Goal: Task Accomplishment & Management: Manage account settings

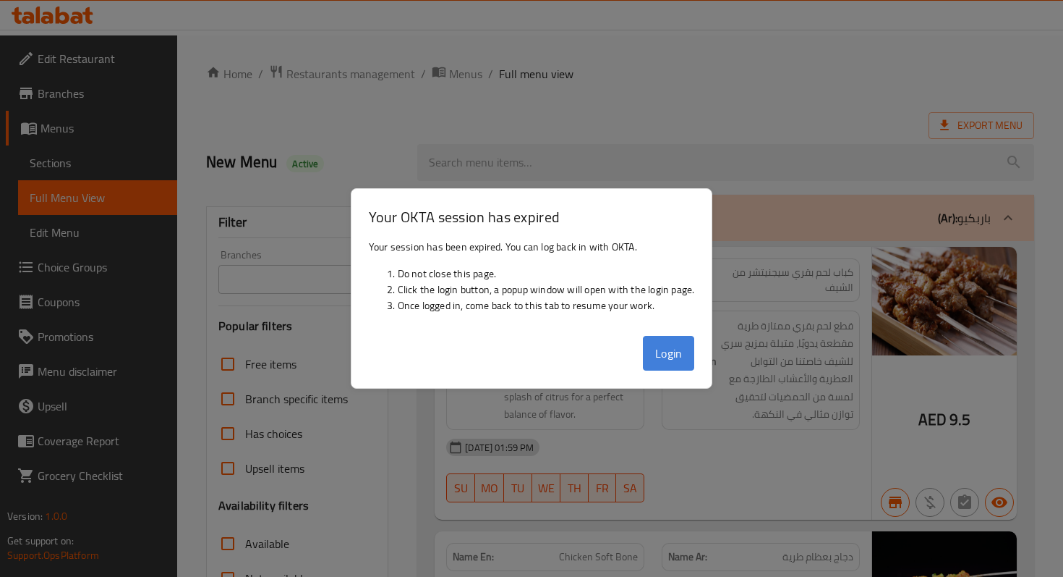
click at [676, 340] on button "Login" at bounding box center [669, 353] width 52 height 35
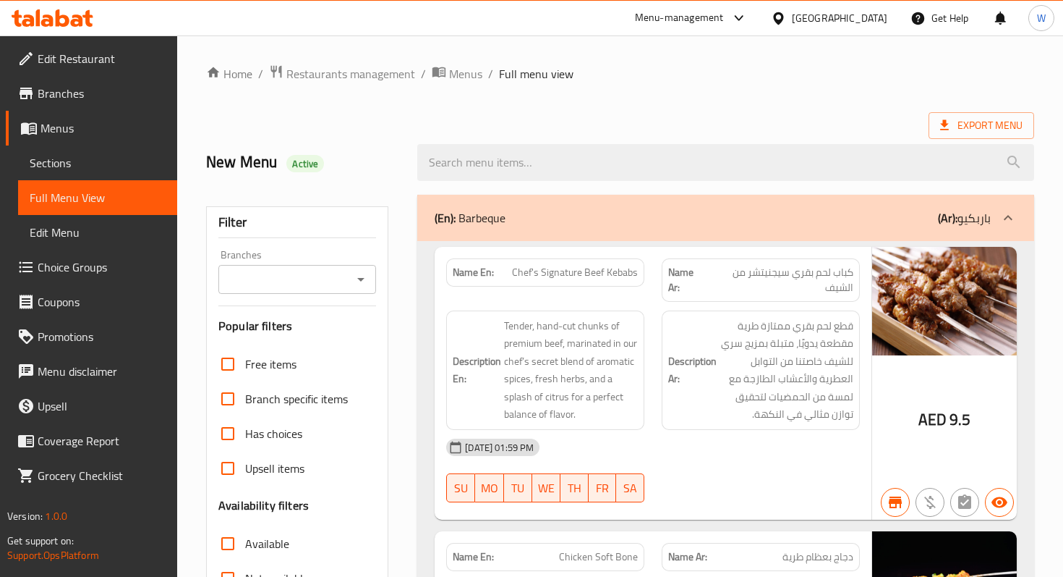
click at [101, 162] on span "Sections" at bounding box center [98, 162] width 136 height 17
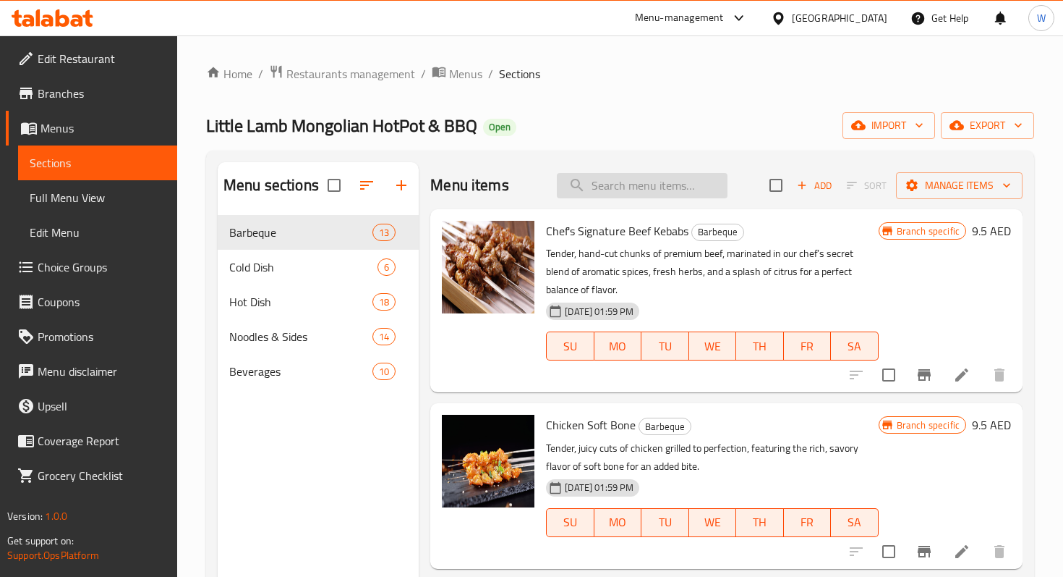
click at [629, 187] on input "search" at bounding box center [642, 185] width 171 height 25
paste input "garlic eggplant"
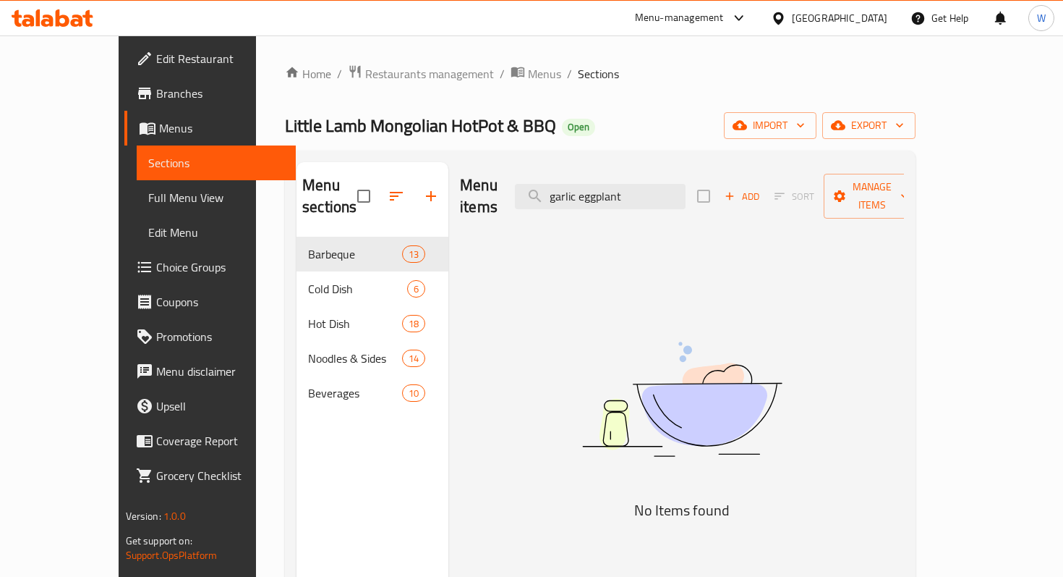
scroll to position [24, 0]
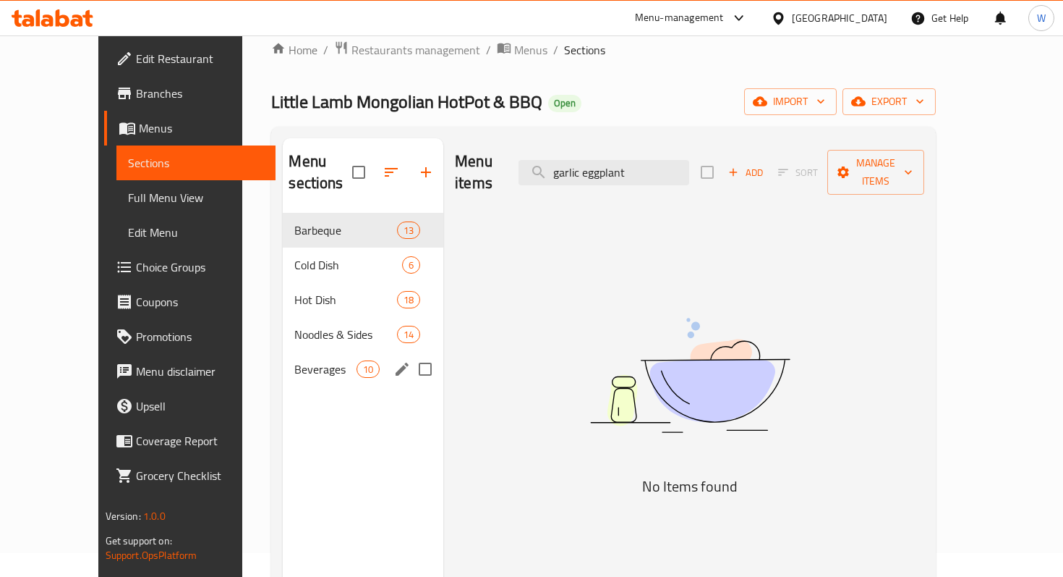
type input "garlic eggplant"
click at [294, 360] on span "Beverages" at bounding box center [324, 368] width 61 height 17
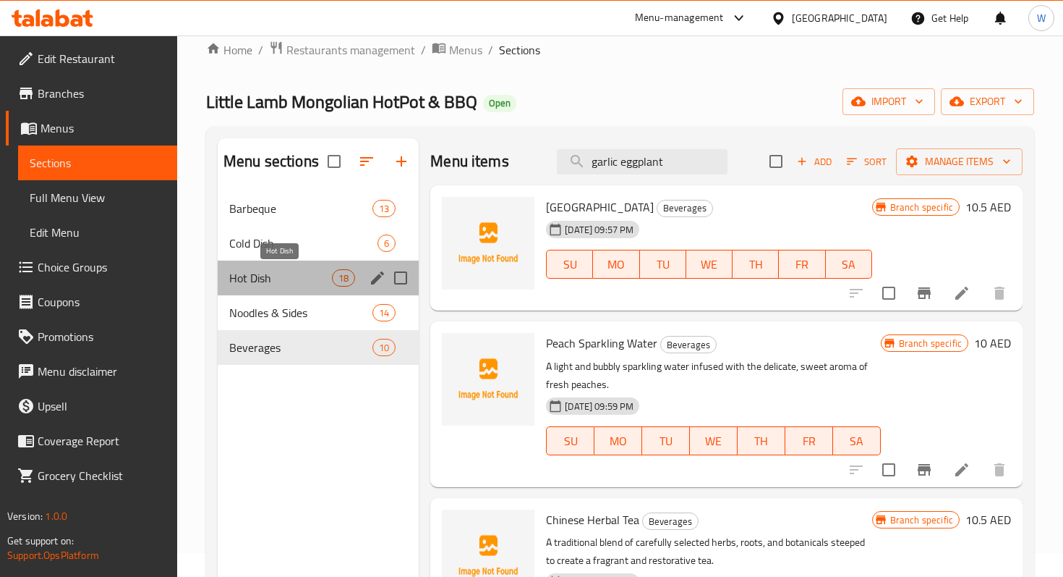
click at [286, 276] on span "Hot Dish" at bounding box center [280, 277] width 103 height 17
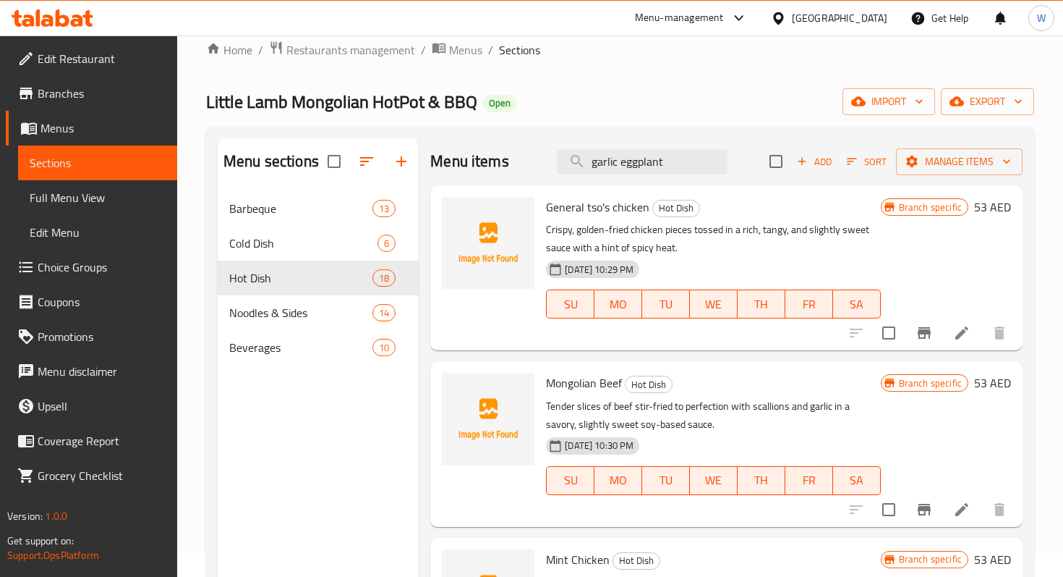
drag, startPoint x: 673, startPoint y: 158, endPoint x: 426, endPoint y: 154, distance: 247.4
click at [426, 154] on div "Menu items garlic eggplant Add Sort Manage items General tso's chicken Hot Dish…" at bounding box center [721, 426] width 604 height 577
paste input "garlic eggplant"
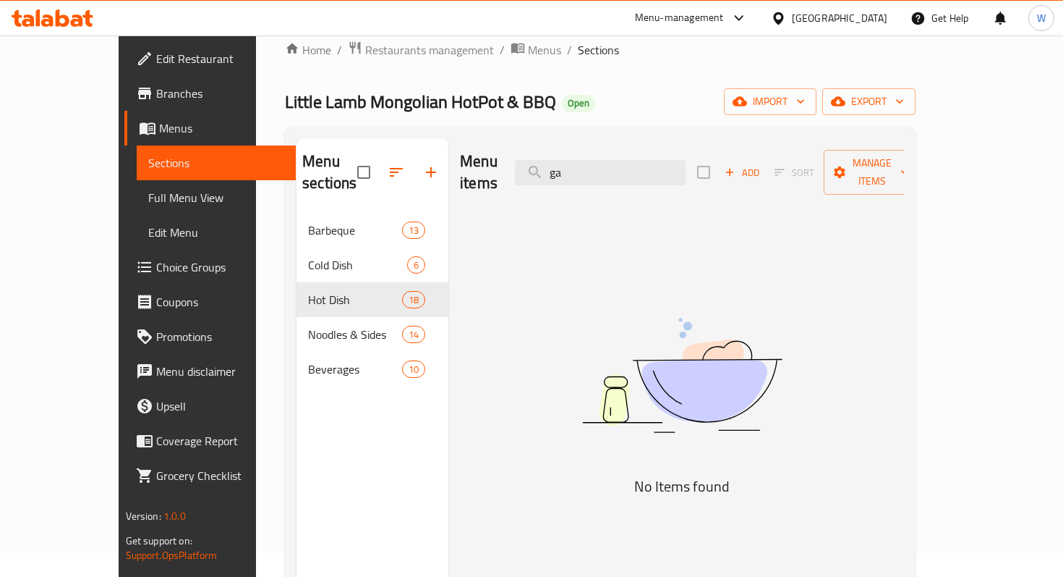
type input "g"
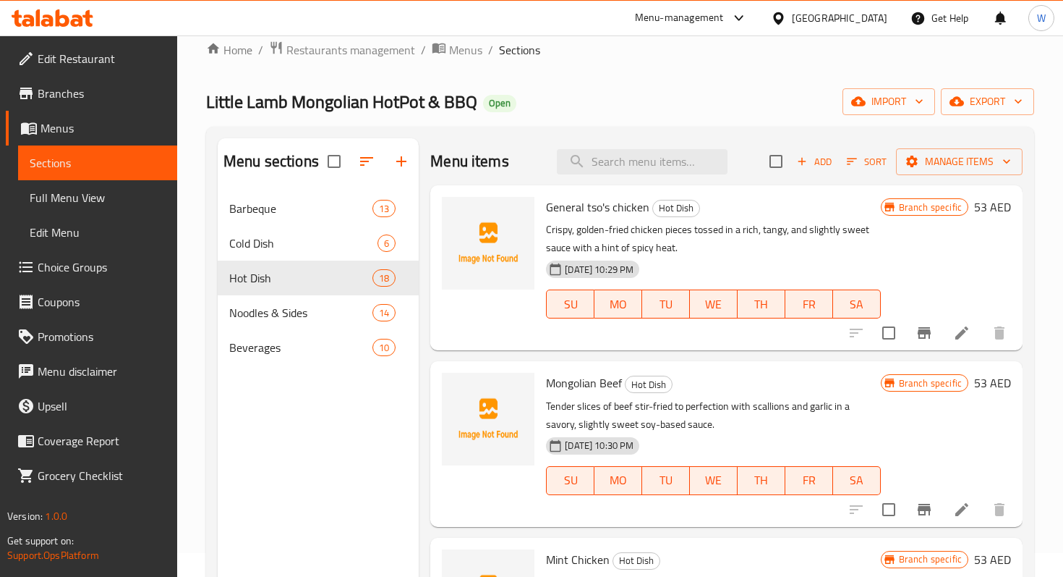
click at [336, 188] on nav "Barbeque 13 Cold Dish 6 Hot Dish 18 Noodles & Sides 14 Beverages 10" at bounding box center [318, 277] width 201 height 185
click at [310, 229] on div "Cold Dish 6" at bounding box center [318, 243] width 201 height 35
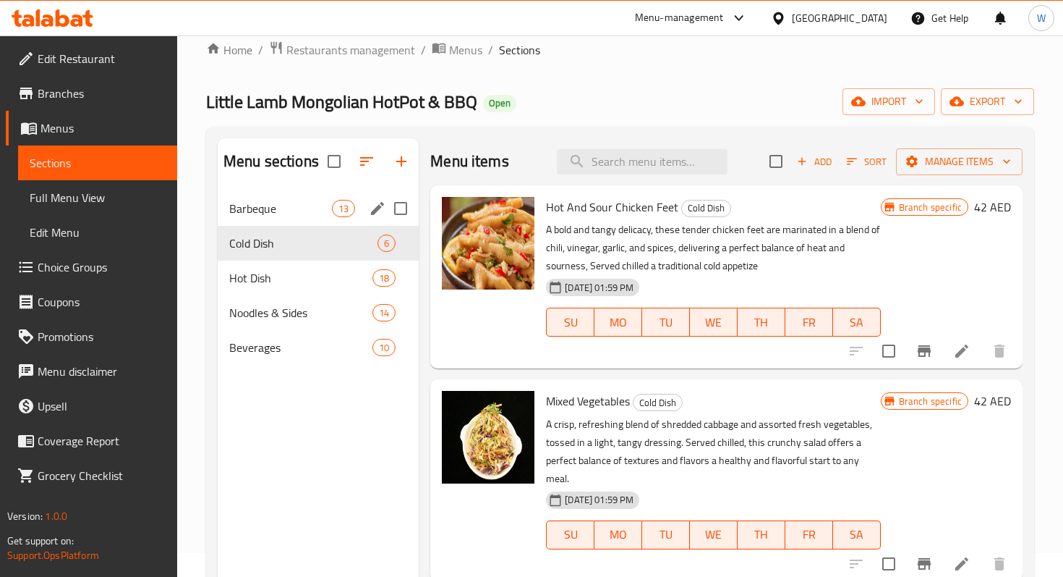
click at [304, 197] on div "Barbeque 13" at bounding box center [318, 208] width 201 height 35
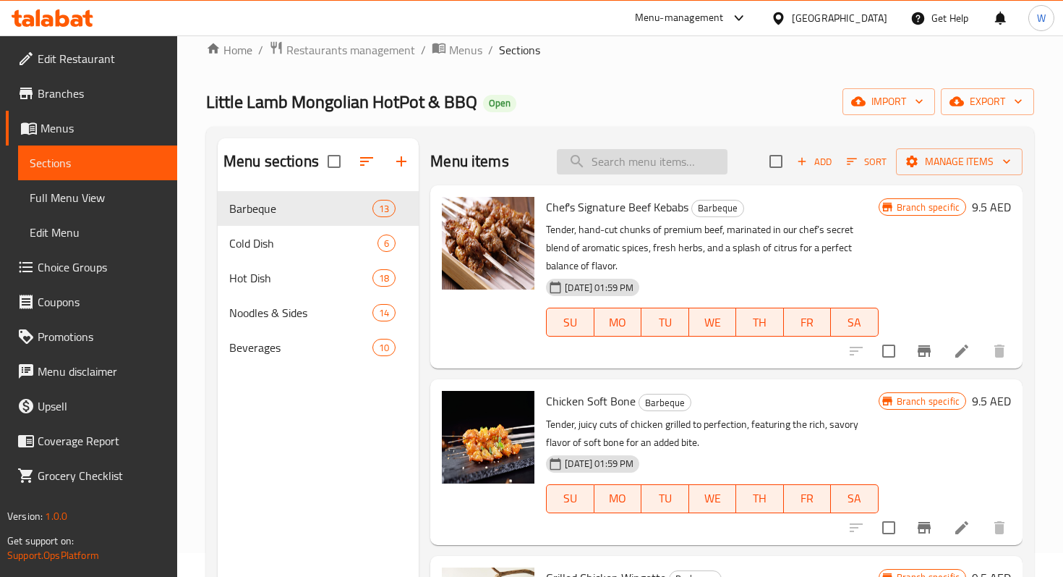
click at [645, 155] on input "search" at bounding box center [642, 161] width 171 height 25
paste input "garlic eggplant"
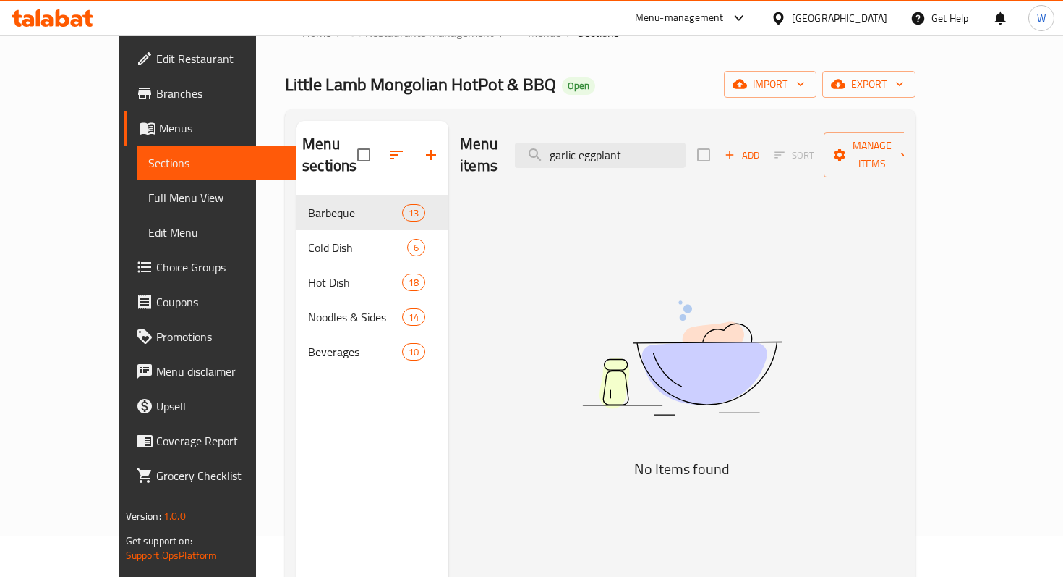
scroll to position [33, 0]
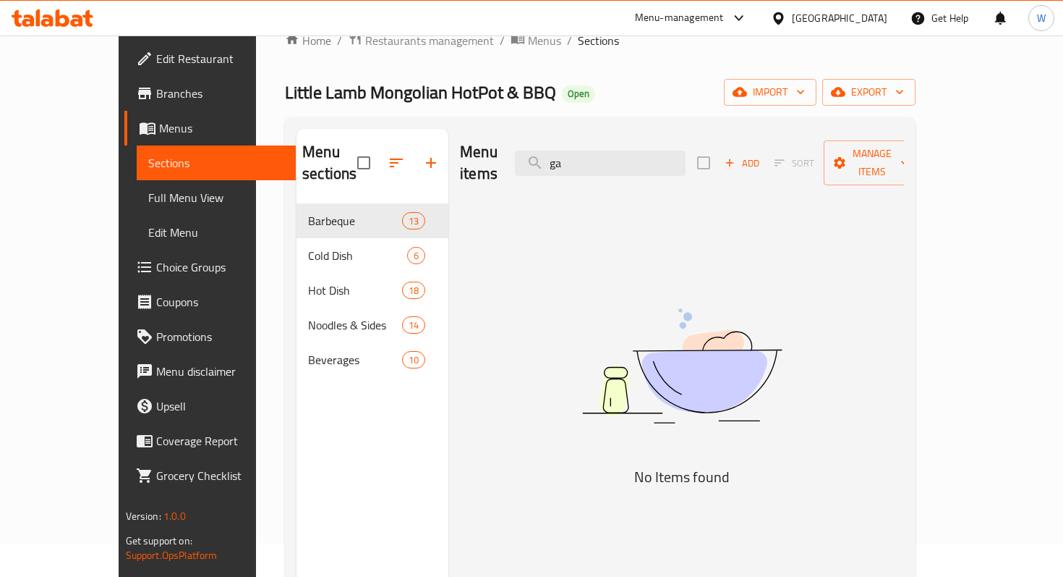
type input "g"
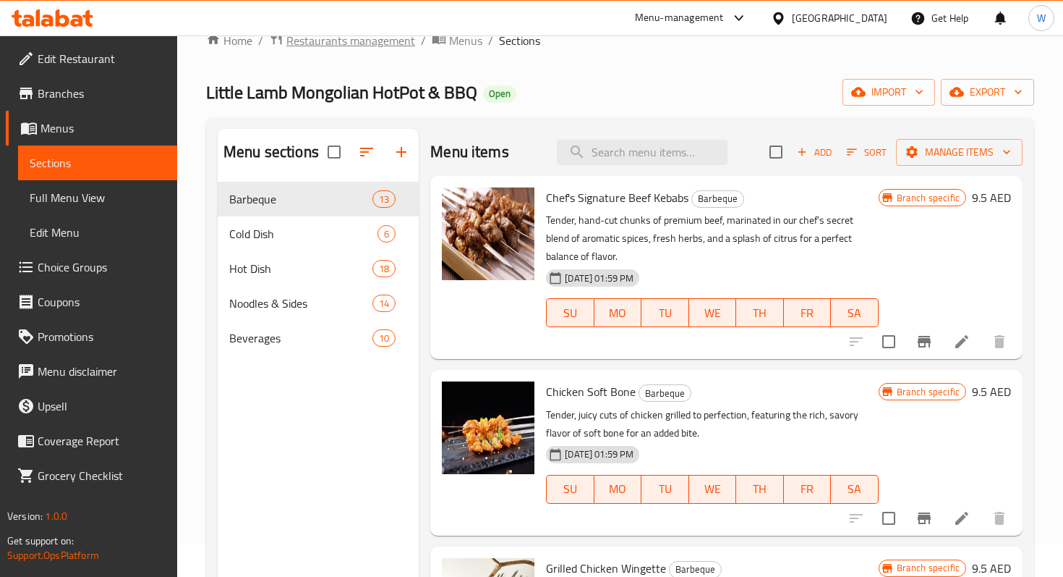
click at [341, 41] on span "Restaurants management" at bounding box center [350, 40] width 129 height 17
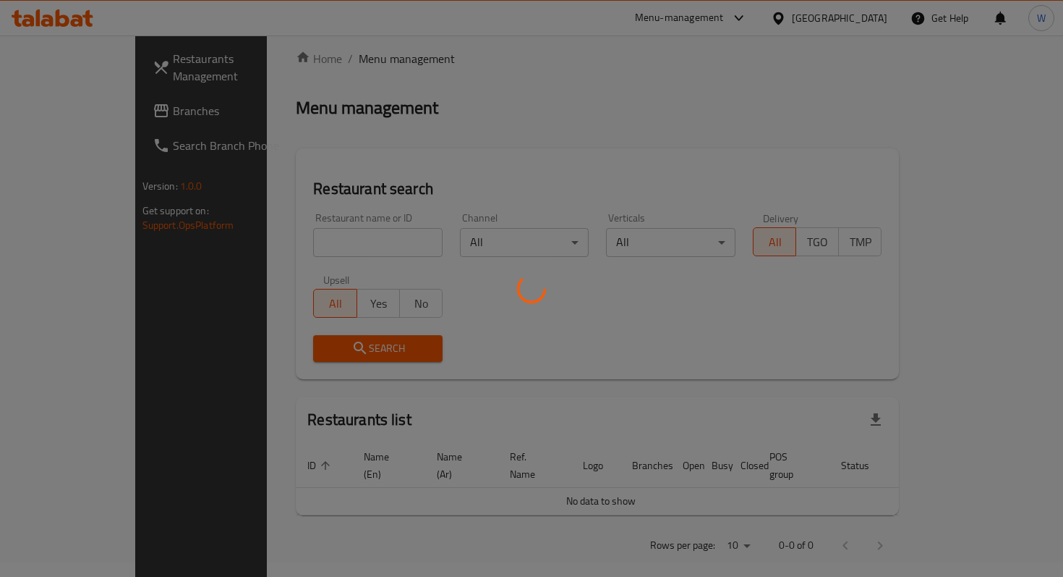
scroll to position [33, 0]
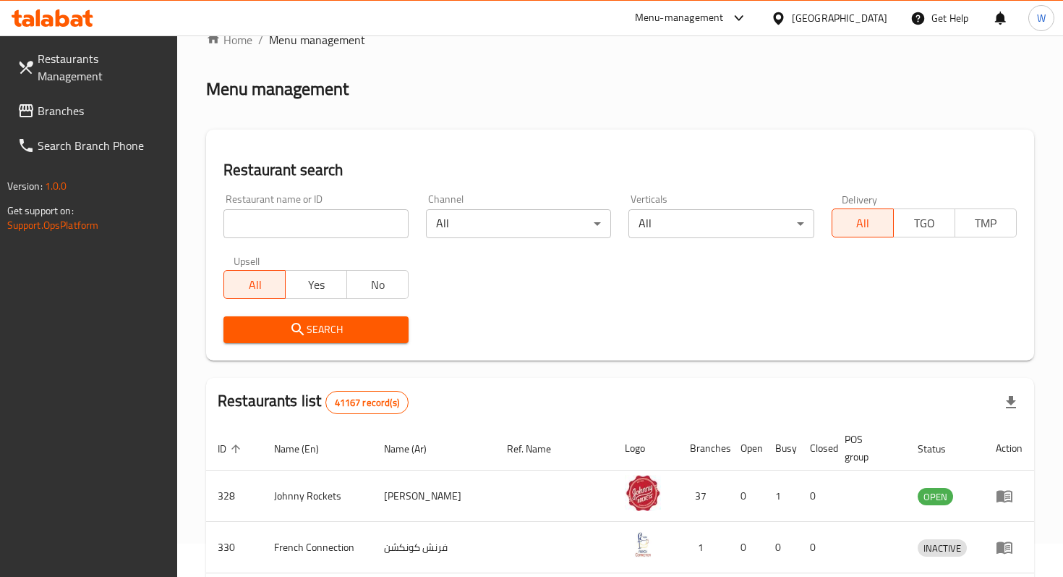
click at [322, 225] on input "search" at bounding box center [316, 223] width 185 height 29
type input "lanzhou beef"
click button "Search" at bounding box center [316, 329] width 185 height 27
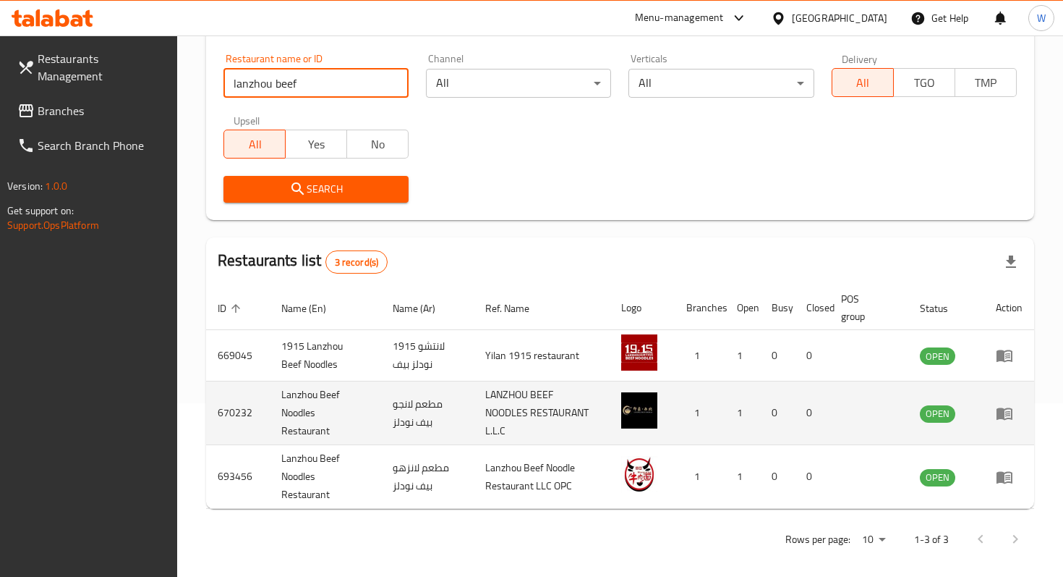
scroll to position [184, 0]
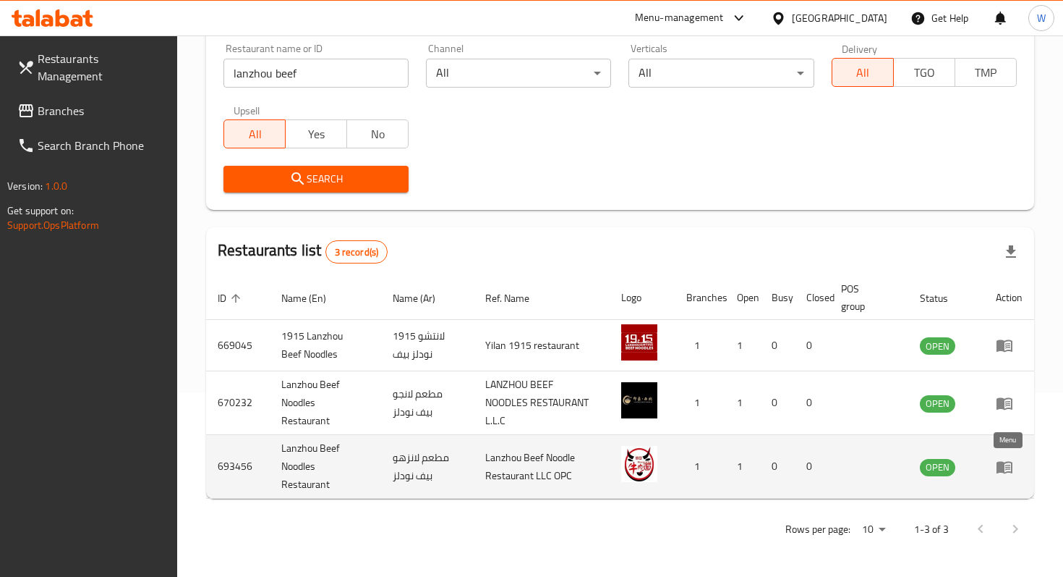
click at [998, 466] on icon "enhanced table" at bounding box center [1005, 467] width 16 height 12
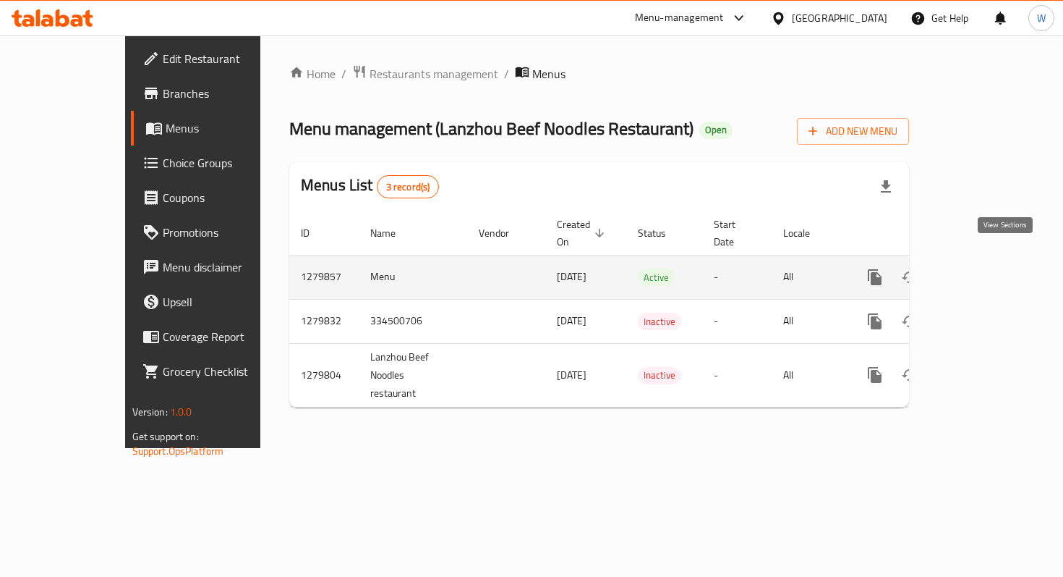
click at [988, 268] on icon "enhanced table" at bounding box center [979, 276] width 17 height 17
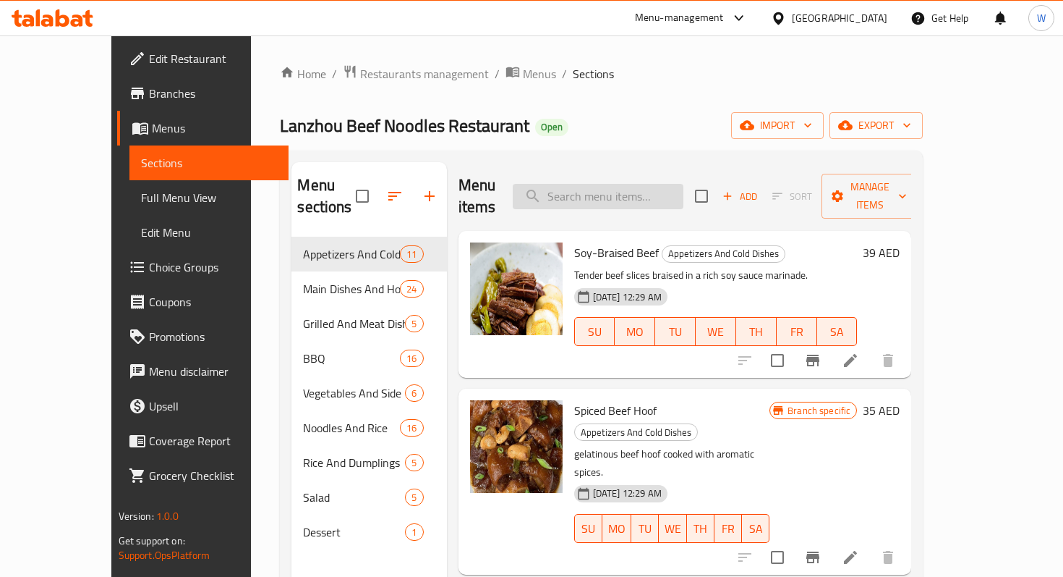
click at [603, 185] on input "search" at bounding box center [598, 196] width 171 height 25
paste input "garlic eggplant"
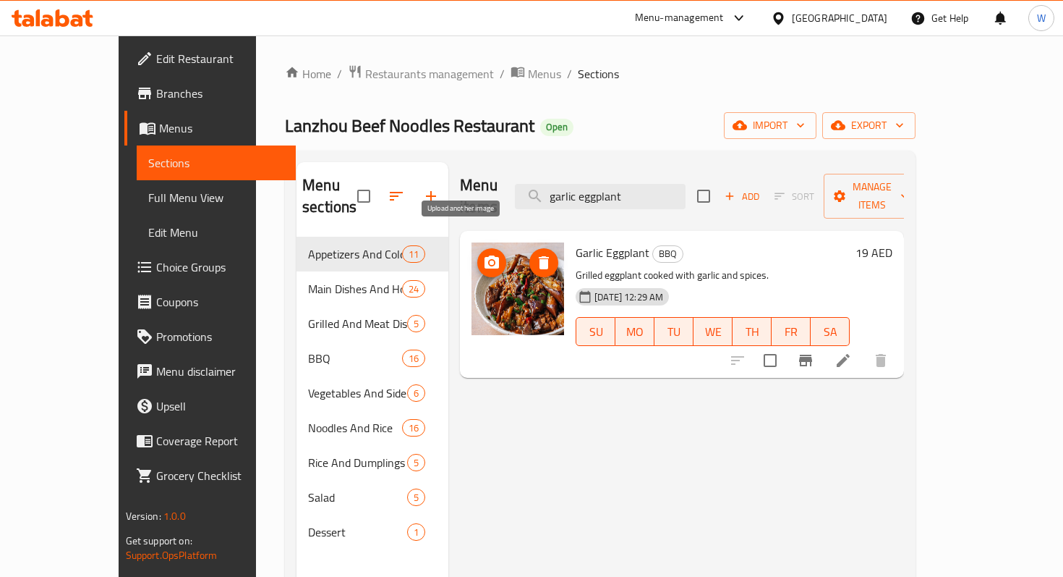
click at [477, 254] on span "upload picture" at bounding box center [491, 262] width 29 height 17
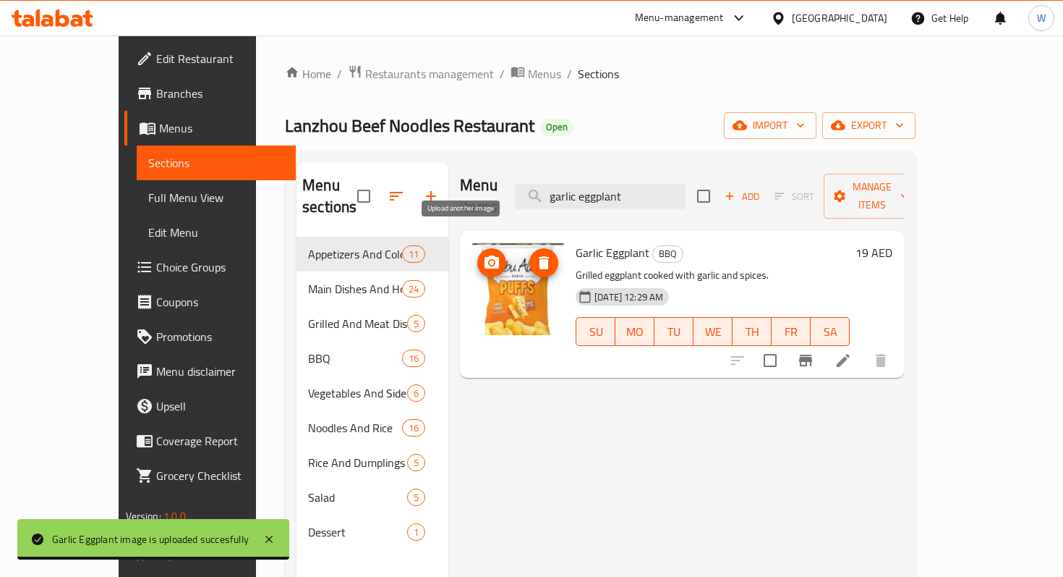
click at [485, 255] on icon "upload picture" at bounding box center [492, 261] width 14 height 13
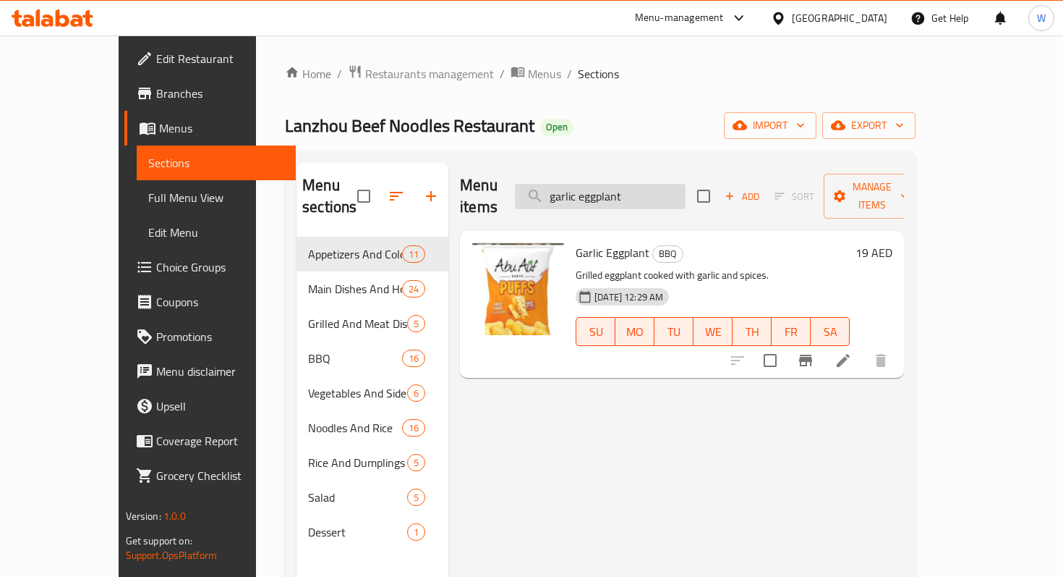
click at [655, 184] on input "garlic eggplant" at bounding box center [600, 196] width 171 height 25
drag, startPoint x: 677, startPoint y: 185, endPoint x: 524, endPoint y: 178, distance: 152.8
click at [524, 178] on div "Menu items garlic eggplant Add Sort Manage items" at bounding box center [682, 196] width 444 height 69
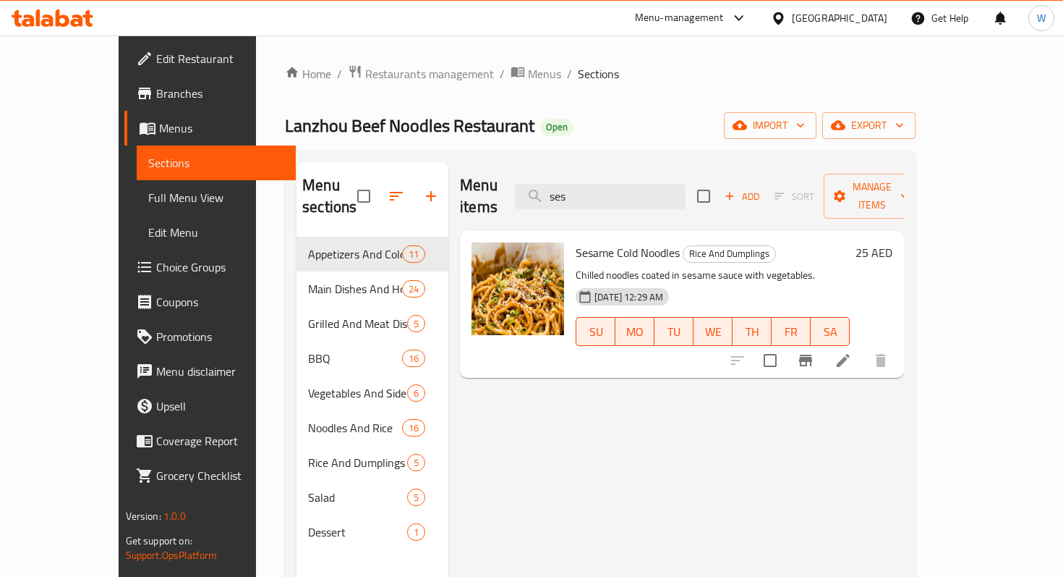
type input "ses"
click at [490, 260] on circle "upload picture" at bounding box center [492, 262] width 4 height 4
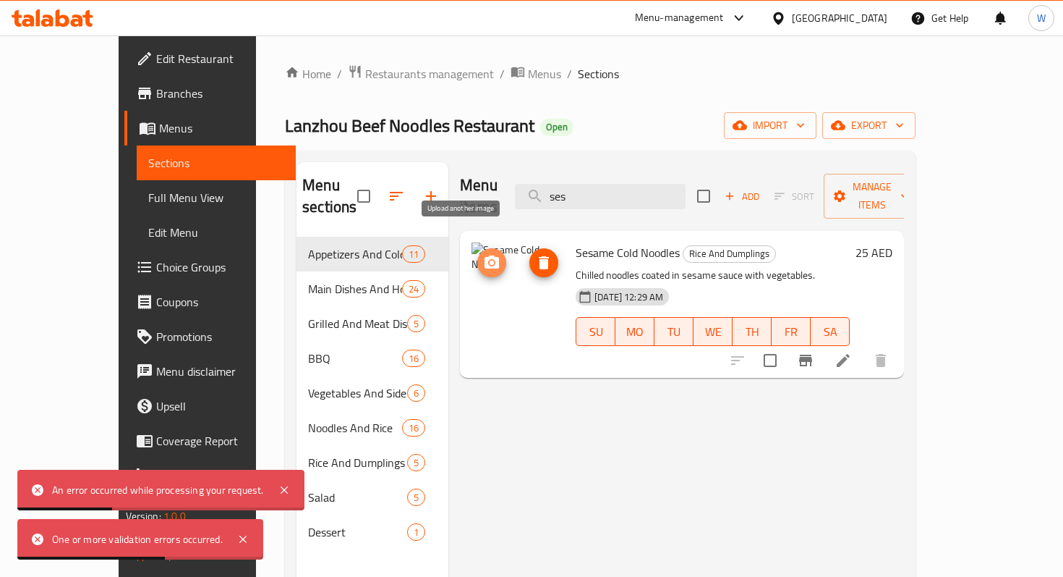
click at [483, 254] on icon "upload picture" at bounding box center [491, 262] width 17 height 17
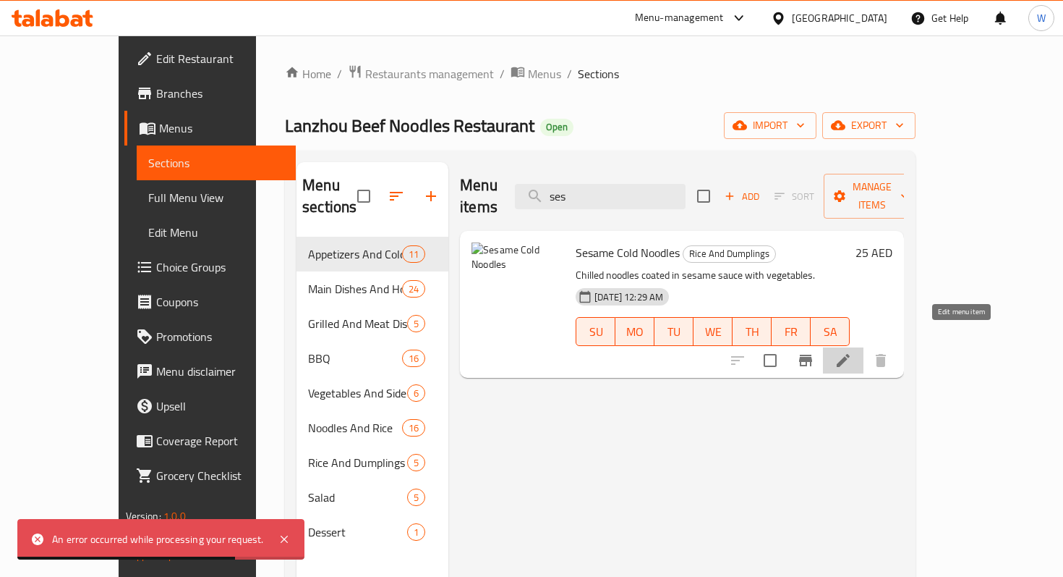
click at [852, 352] on icon at bounding box center [843, 360] width 17 height 17
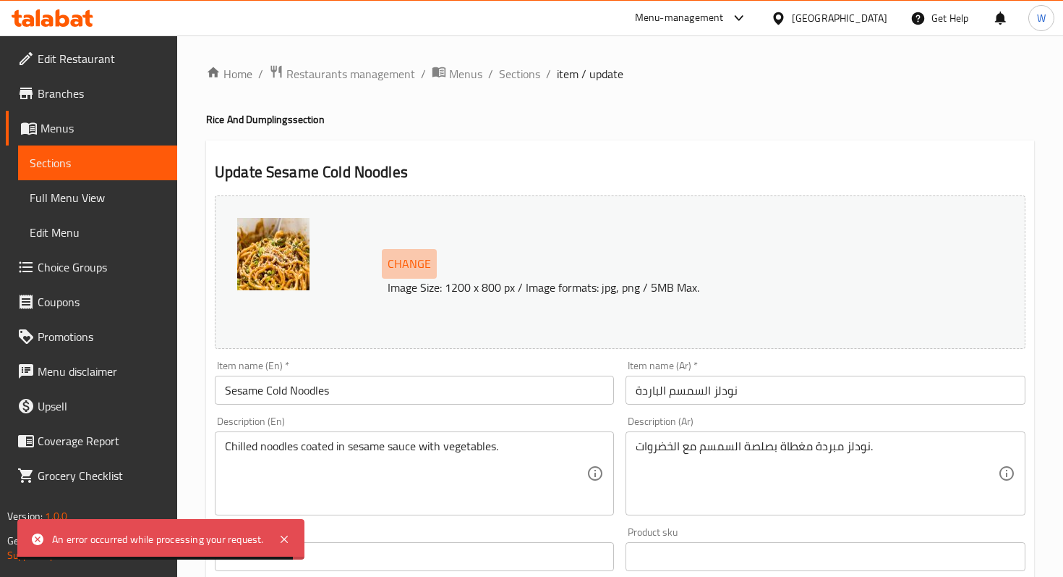
click at [407, 264] on span "Change" at bounding box center [409, 263] width 43 height 21
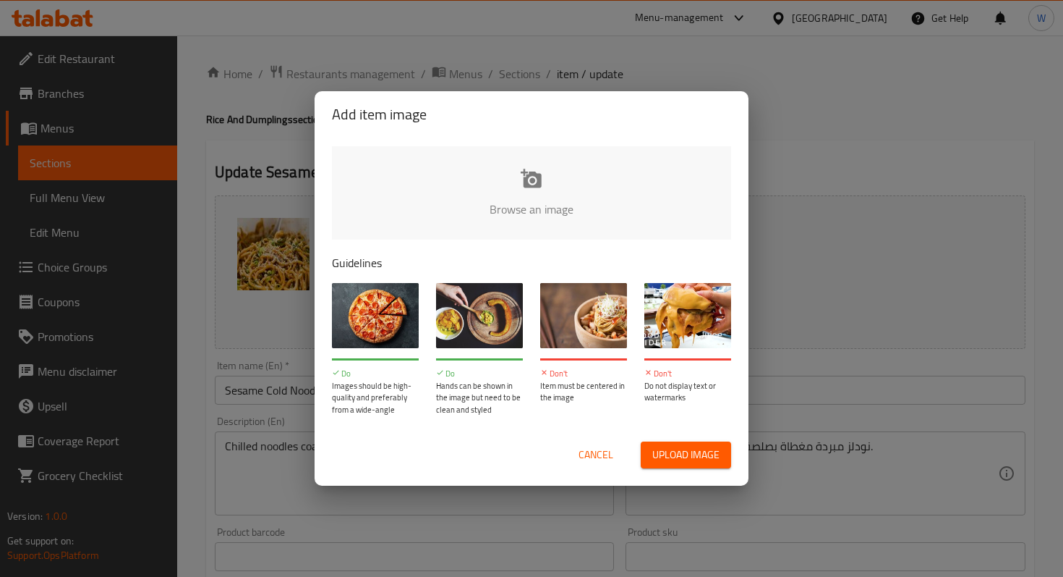
click at [531, 192] on input "file" at bounding box center [1020, 213] width 1377 height 135
type input "C:\fakepath\Screenshot [DATE] 3.01.02 PM.png"
click at [605, 452] on span "Cancel" at bounding box center [596, 455] width 35 height 18
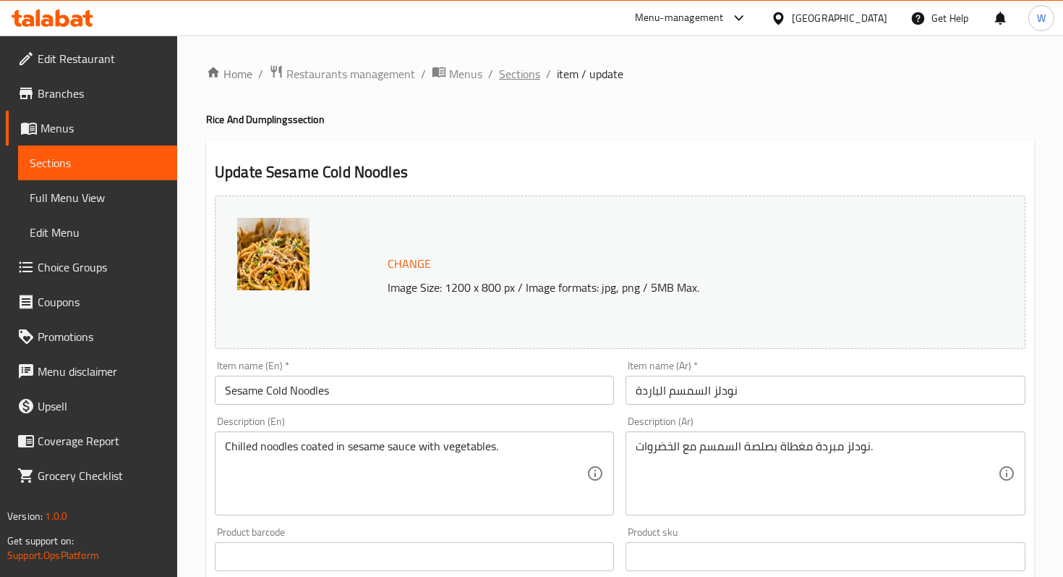
click at [518, 78] on span "Sections" at bounding box center [519, 73] width 41 height 17
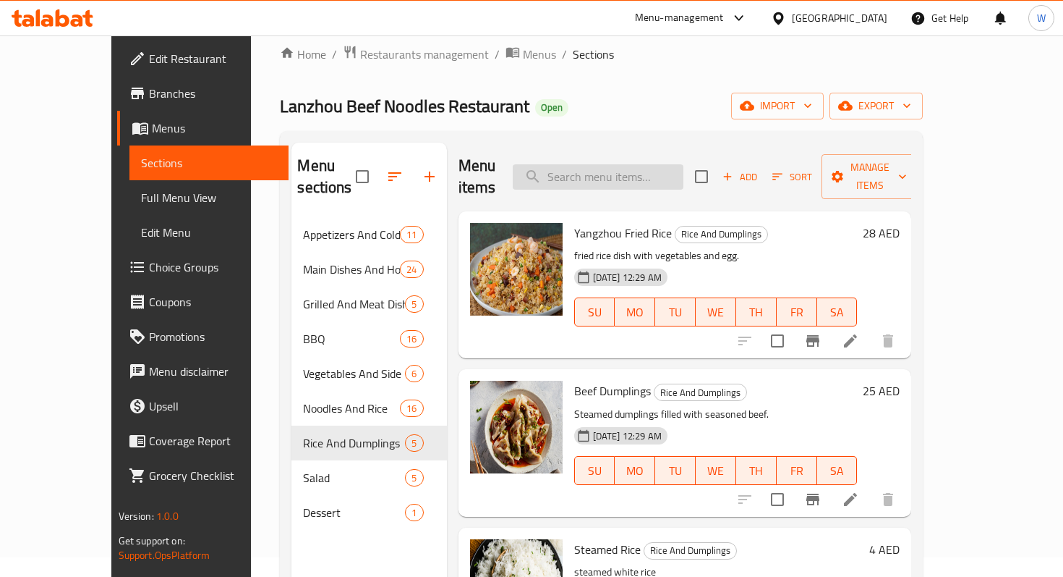
click at [610, 164] on input "search" at bounding box center [598, 176] width 171 height 25
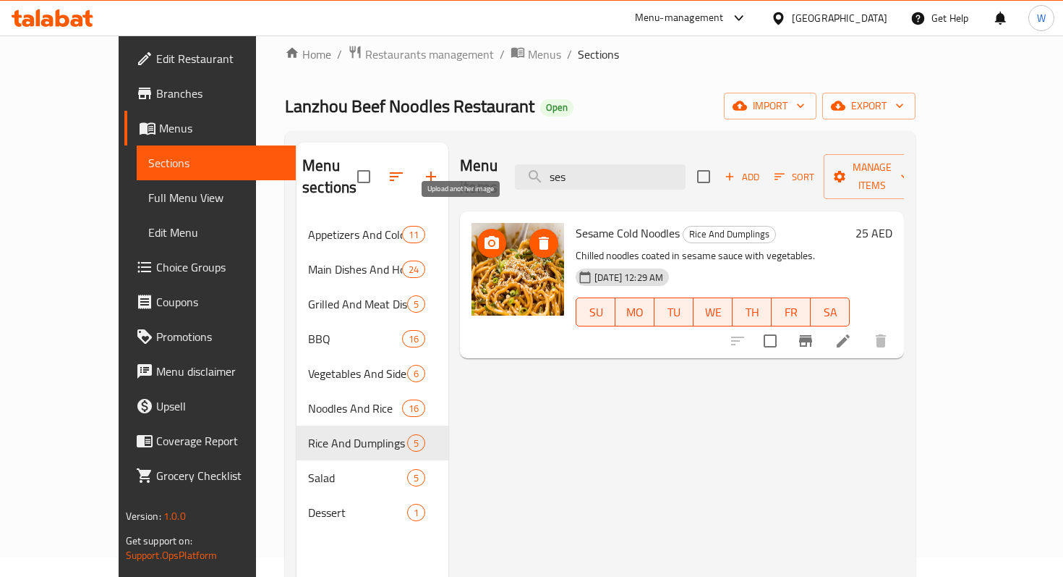
click at [485, 236] on icon "upload picture" at bounding box center [492, 242] width 14 height 13
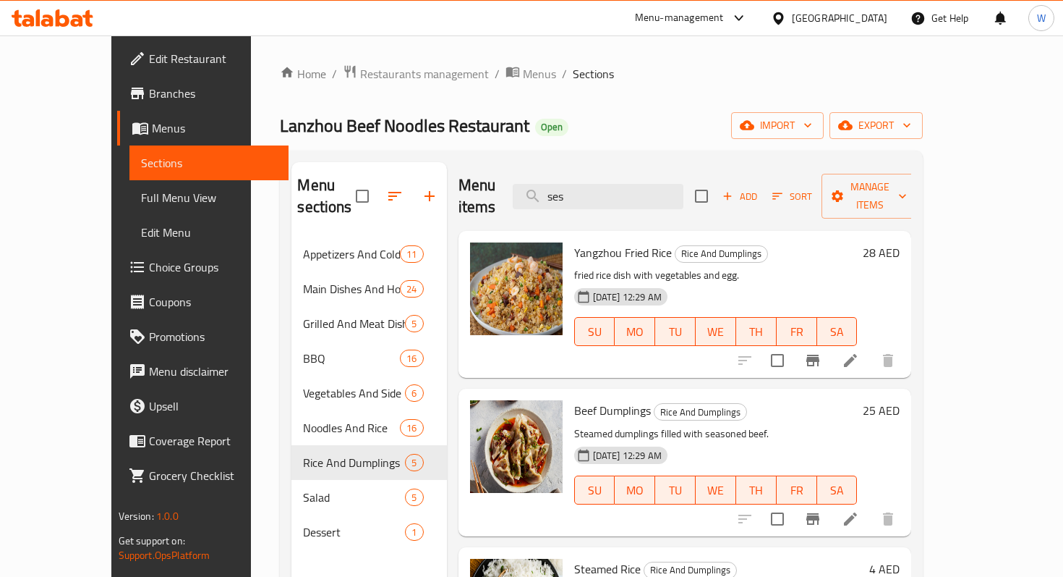
drag, startPoint x: 631, startPoint y: 192, endPoint x: 539, endPoint y: 173, distance: 94.6
click at [539, 173] on div "Menu items ses Add Sort Manage items" at bounding box center [686, 196] width 454 height 69
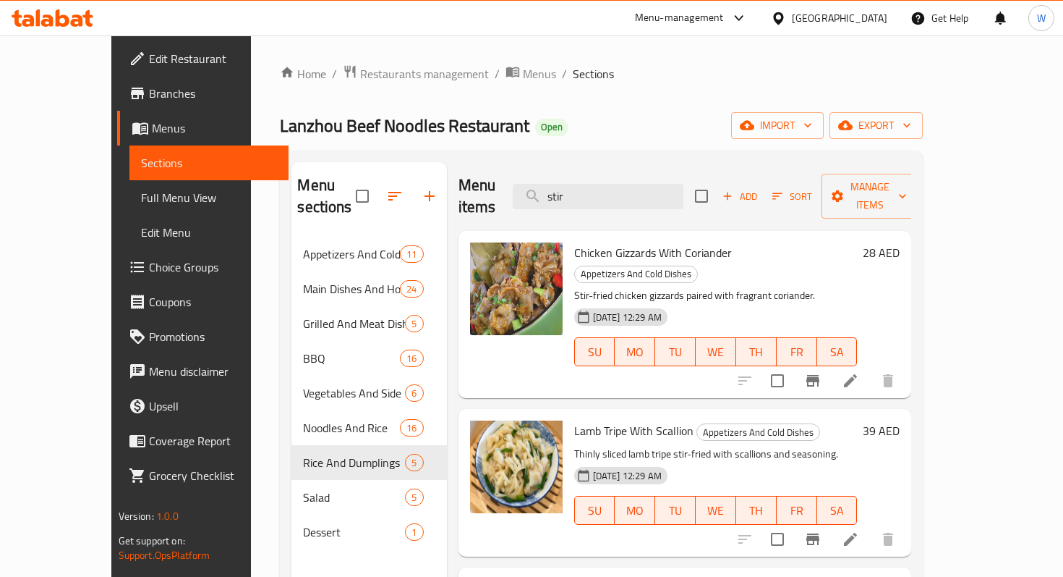
drag, startPoint x: 649, startPoint y: 183, endPoint x: 477, endPoint y: 168, distance: 172.1
click at [477, 168] on div "Menu items stir Add Sort Manage items" at bounding box center [686, 196] width 454 height 69
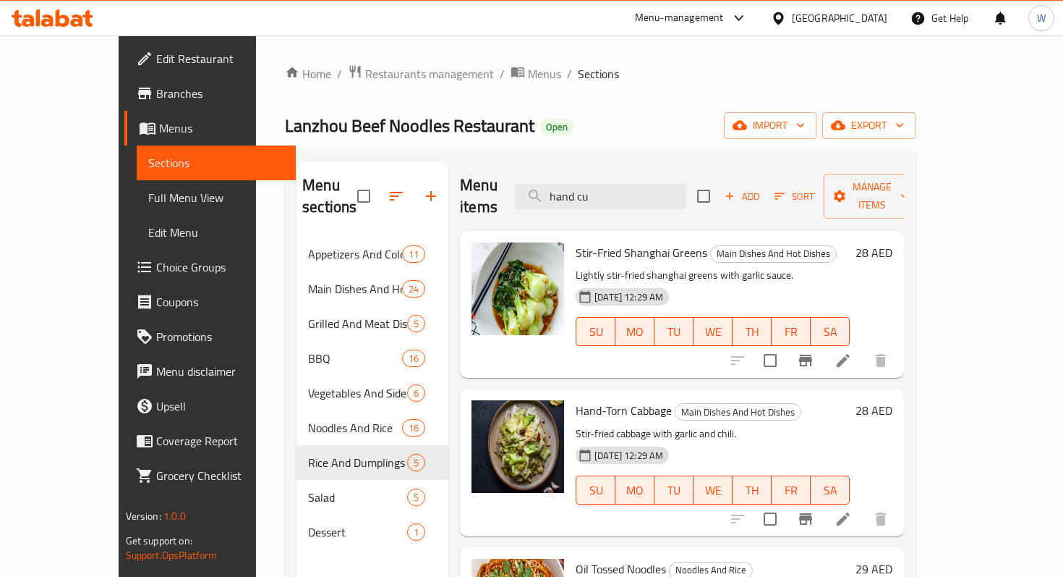
type input "hand cut"
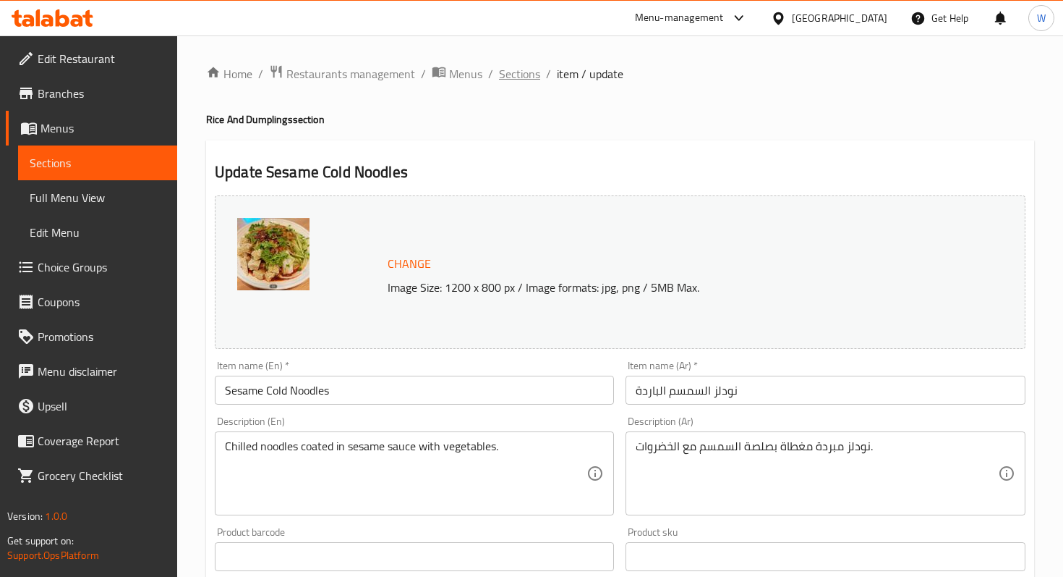
click at [511, 77] on span "Sections" at bounding box center [519, 73] width 41 height 17
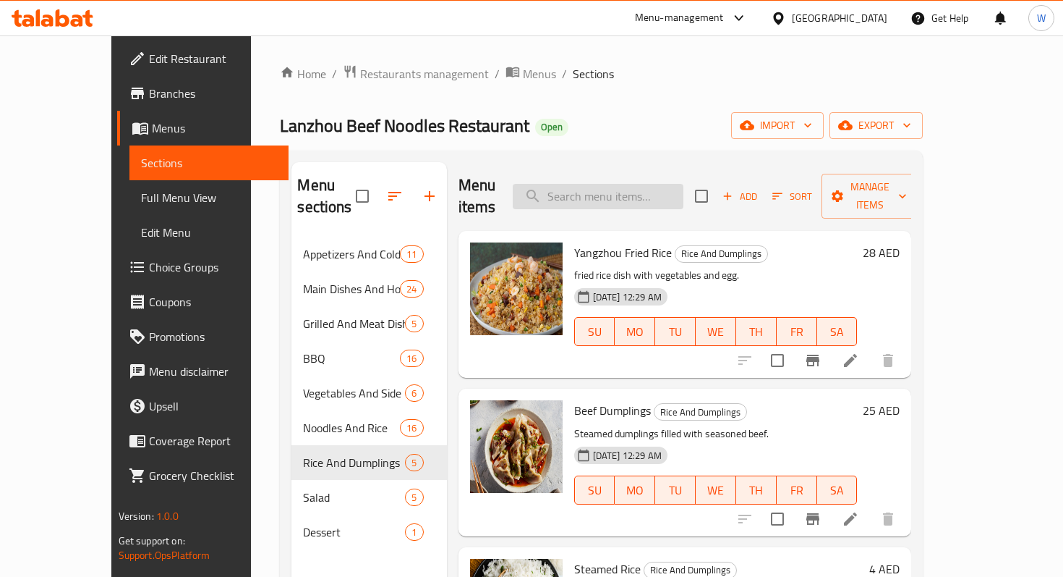
click at [659, 190] on input "search" at bounding box center [598, 196] width 171 height 25
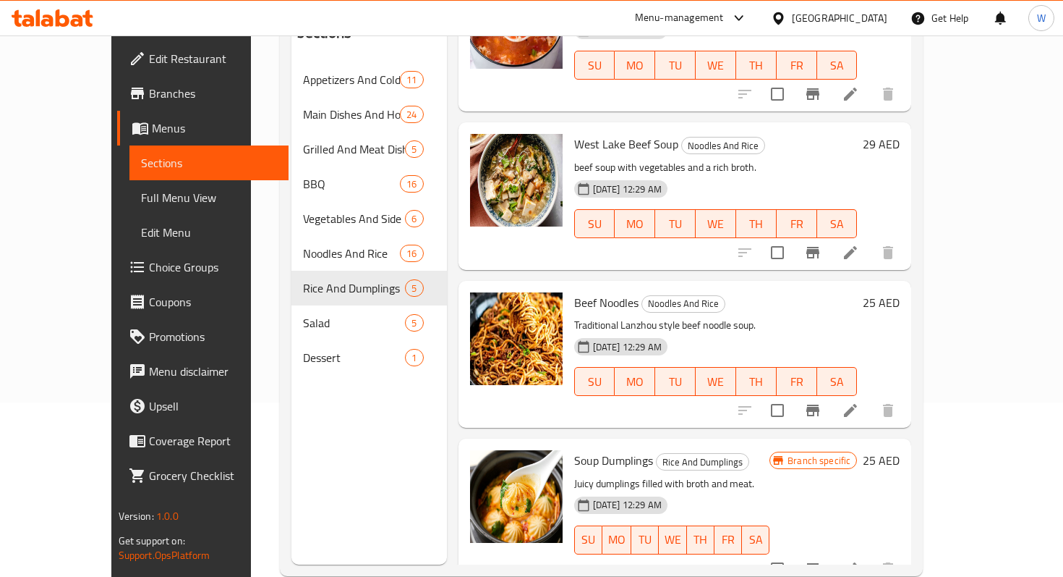
scroll to position [203, 0]
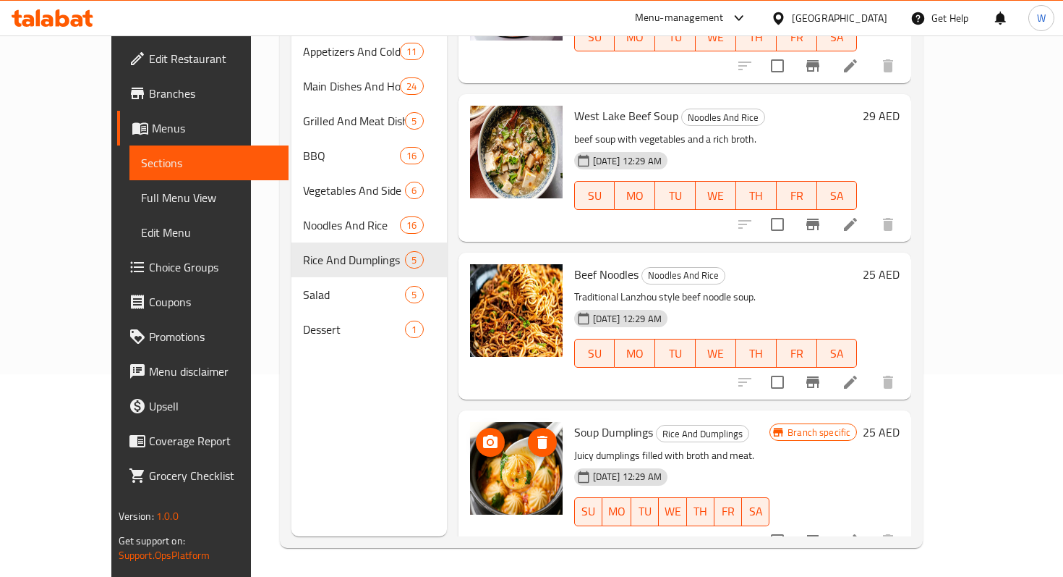
type input "soup"
click at [488, 440] on circle "upload picture" at bounding box center [490, 442] width 4 height 4
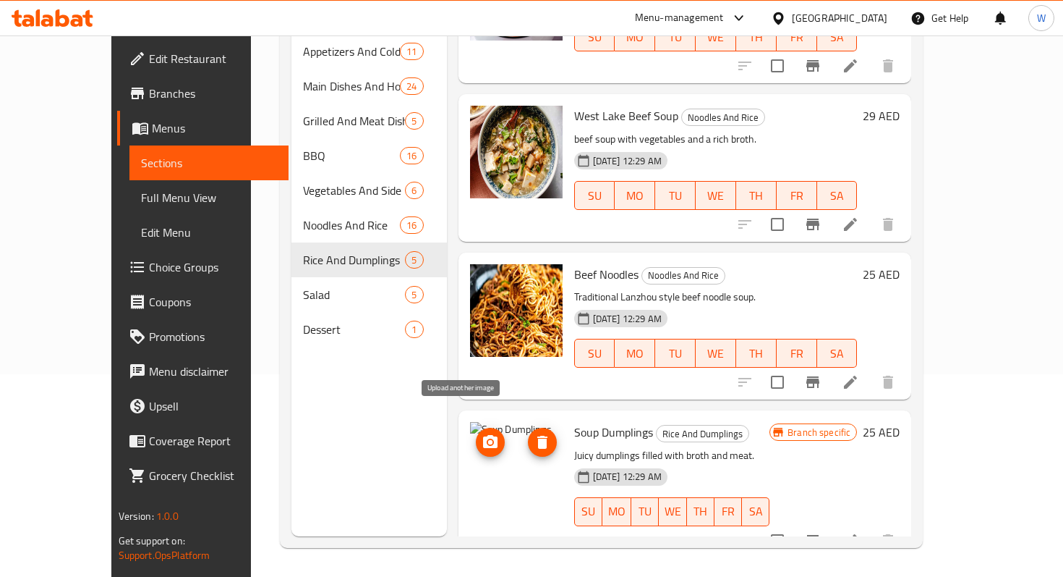
click at [482, 433] on icon "upload picture" at bounding box center [490, 441] width 17 height 17
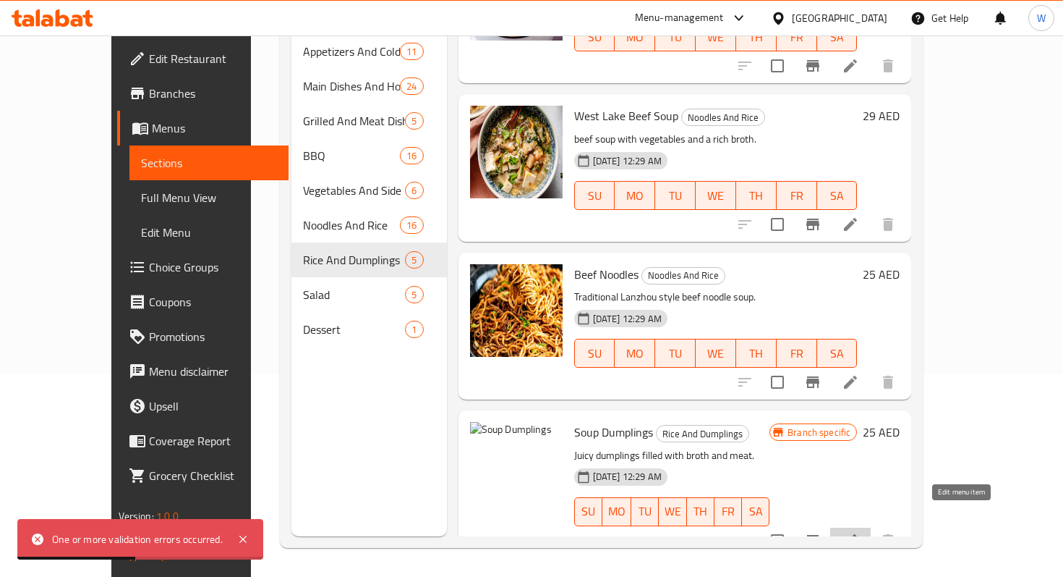
click at [859, 532] on icon at bounding box center [850, 540] width 17 height 17
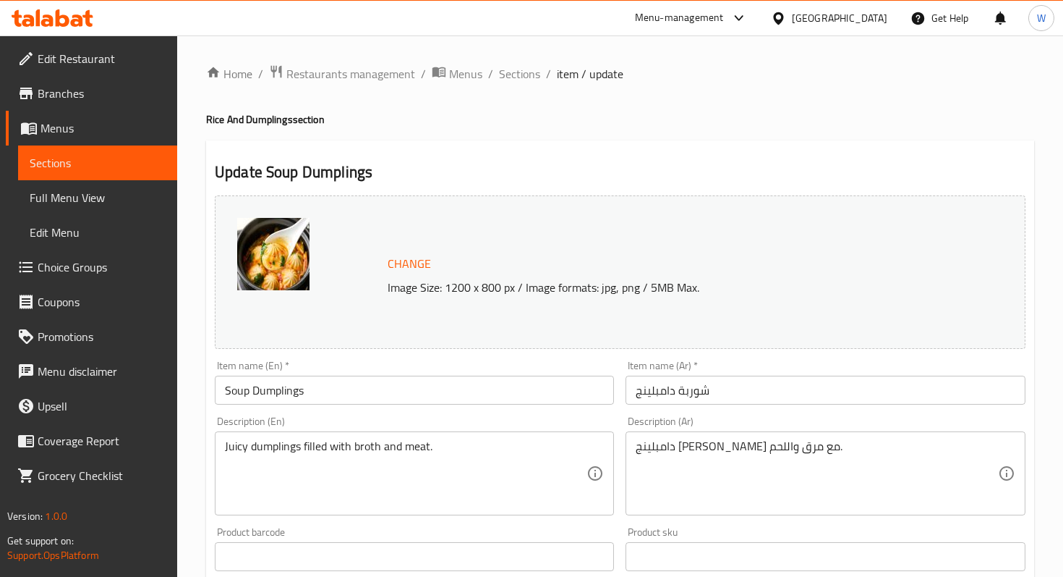
click at [286, 258] on img at bounding box center [273, 254] width 72 height 72
click at [416, 256] on span "Change" at bounding box center [409, 263] width 43 height 21
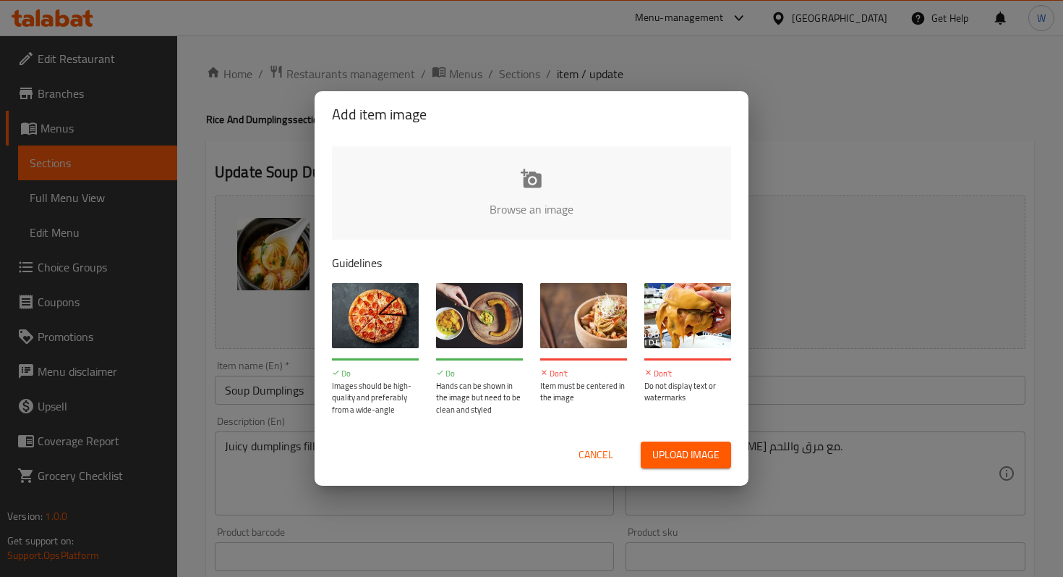
click at [543, 182] on input "file" at bounding box center [1020, 213] width 1377 height 135
click at [538, 165] on input "file" at bounding box center [1020, 213] width 1377 height 135
click at [527, 166] on input "file" at bounding box center [1020, 213] width 1377 height 135
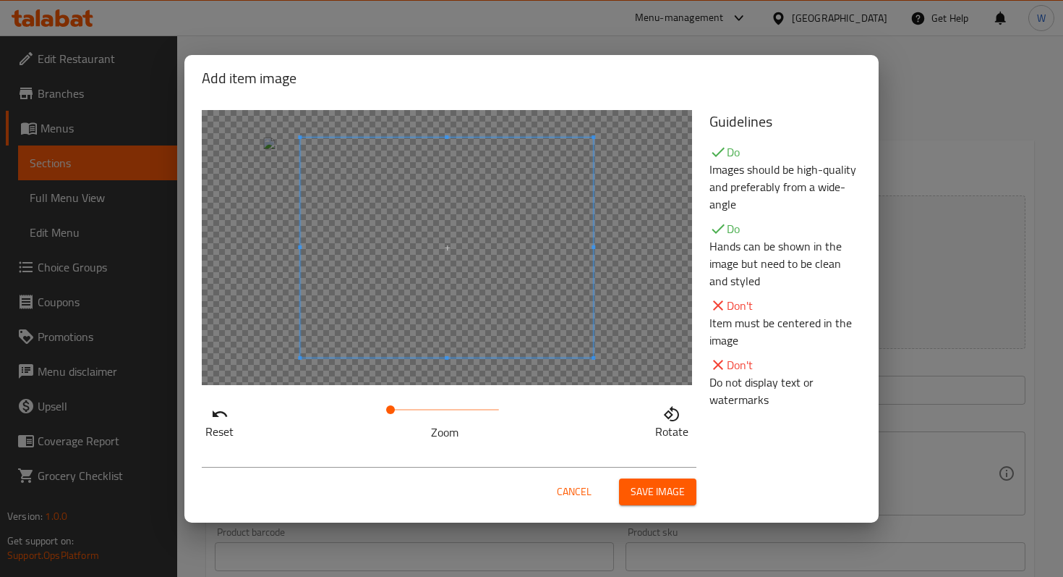
click at [669, 493] on span "Save image" at bounding box center [658, 491] width 54 height 18
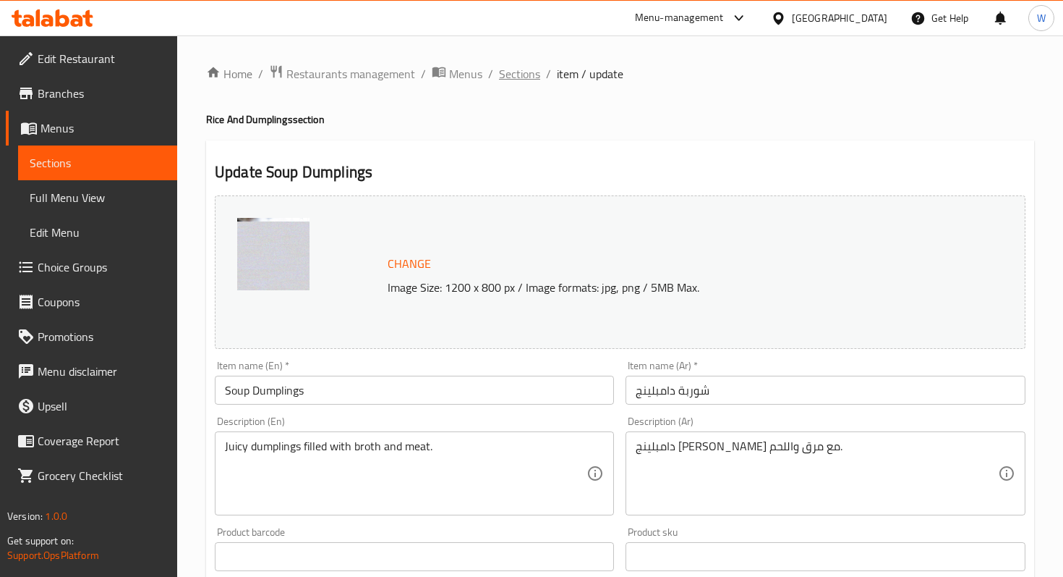
click at [529, 80] on span "Sections" at bounding box center [519, 73] width 41 height 17
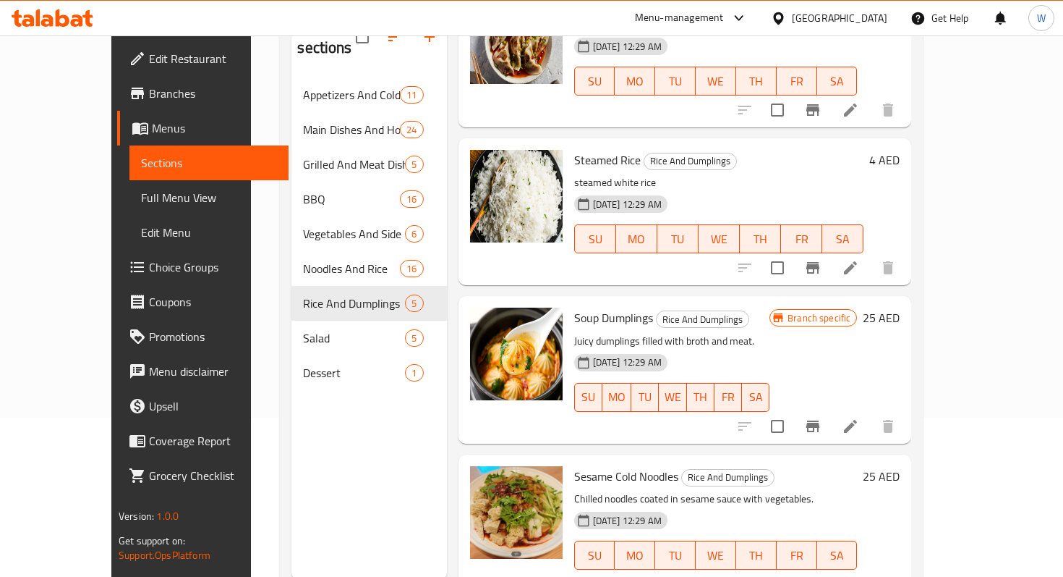
scroll to position [203, 0]
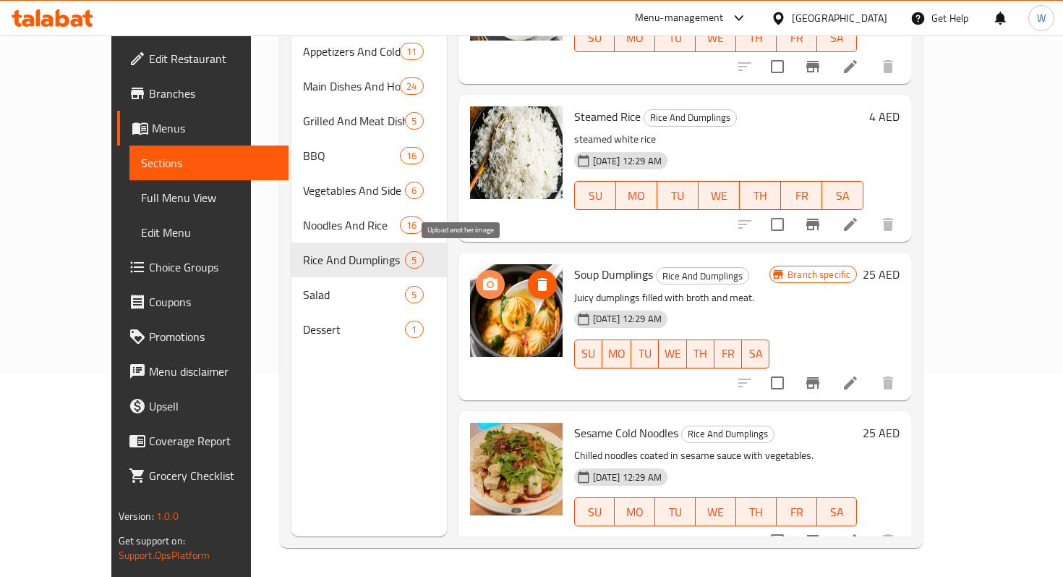
click at [482, 276] on icon "upload picture" at bounding box center [490, 284] width 17 height 17
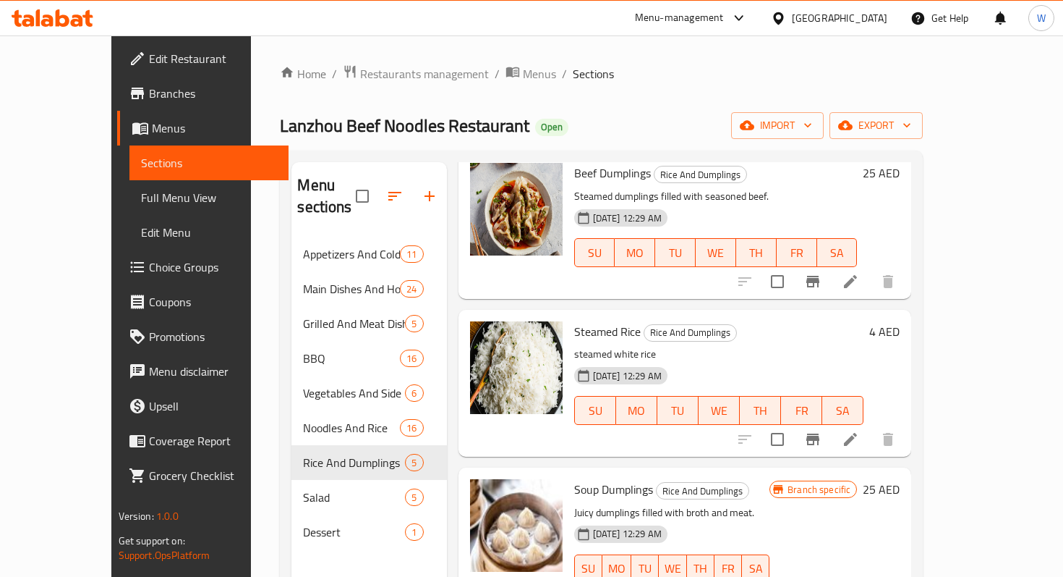
scroll to position [237, 0]
